Goal: Transaction & Acquisition: Obtain resource

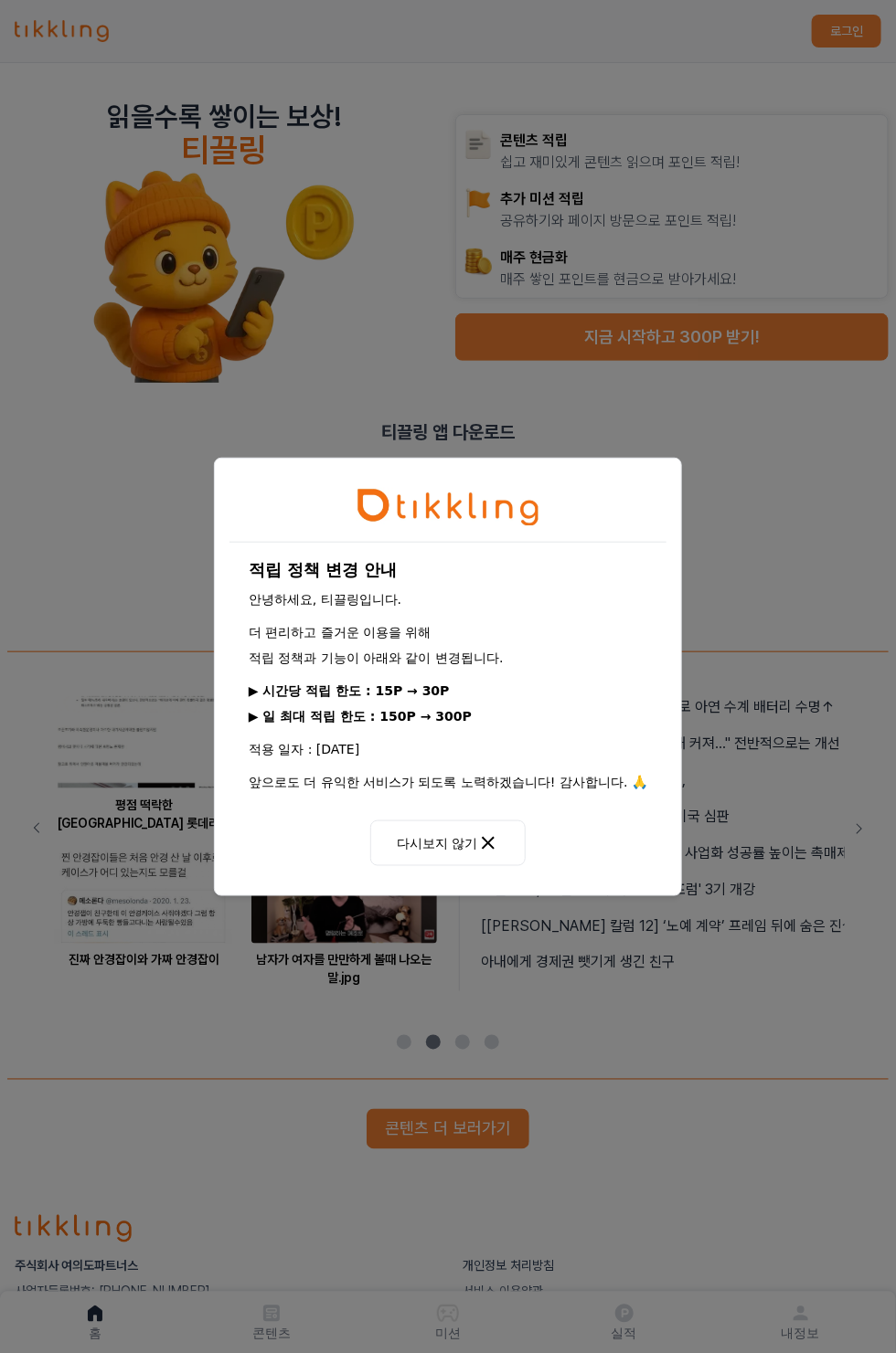
scroll to position [99, 0]
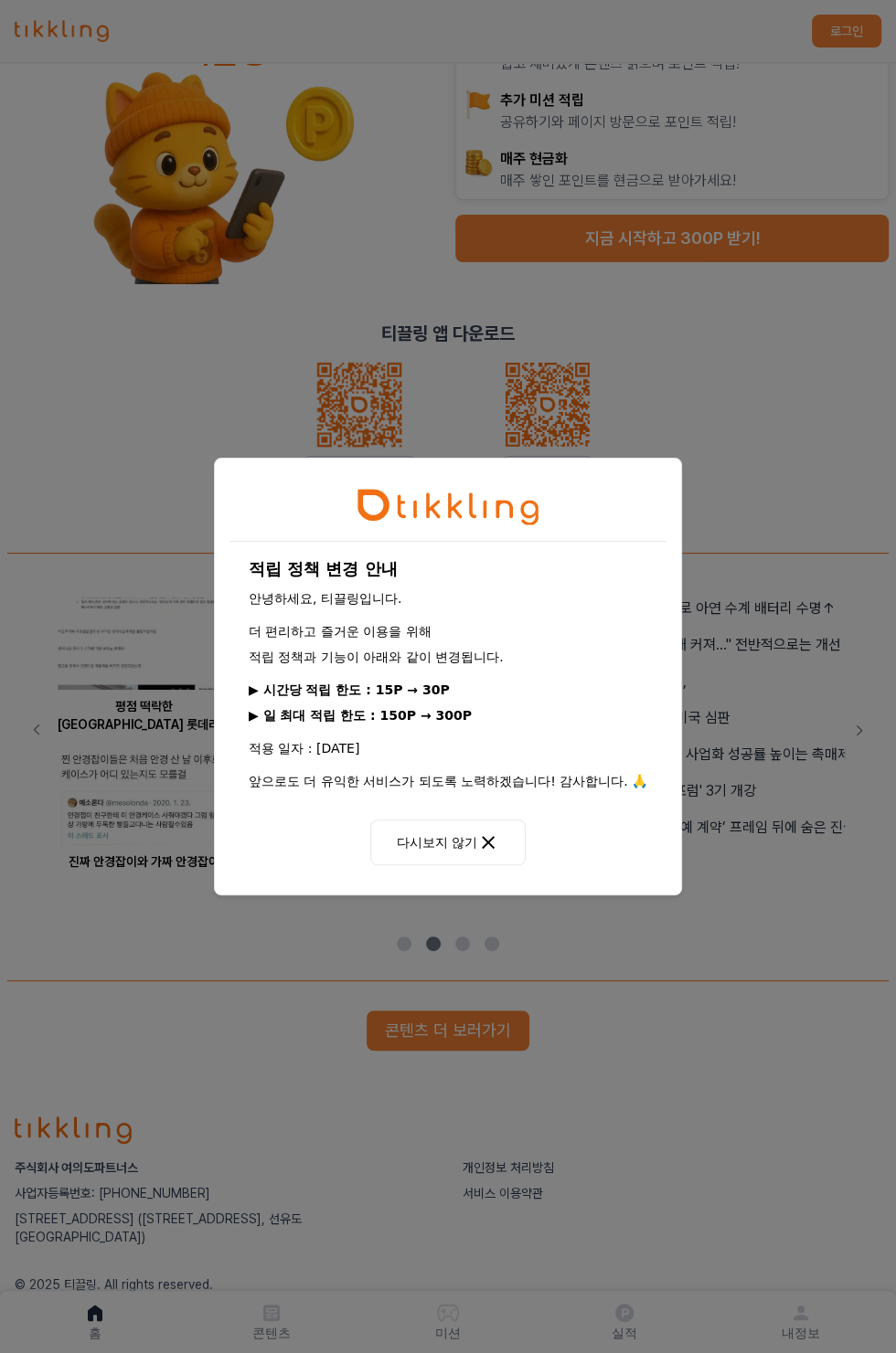
click at [457, 749] on p "적용 일자 : [DATE]" at bounding box center [448, 748] width 398 height 18
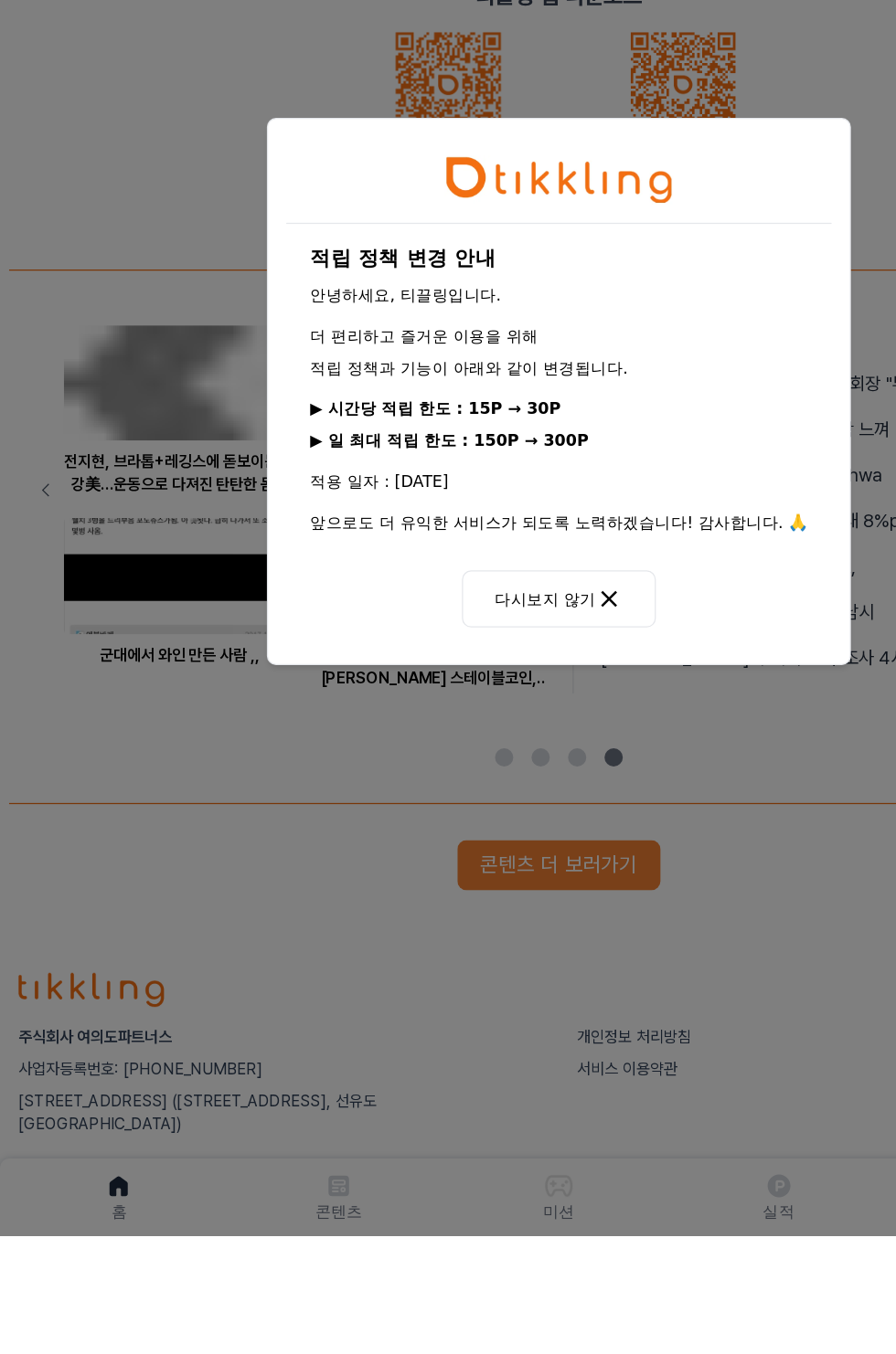
scroll to position [72, 0]
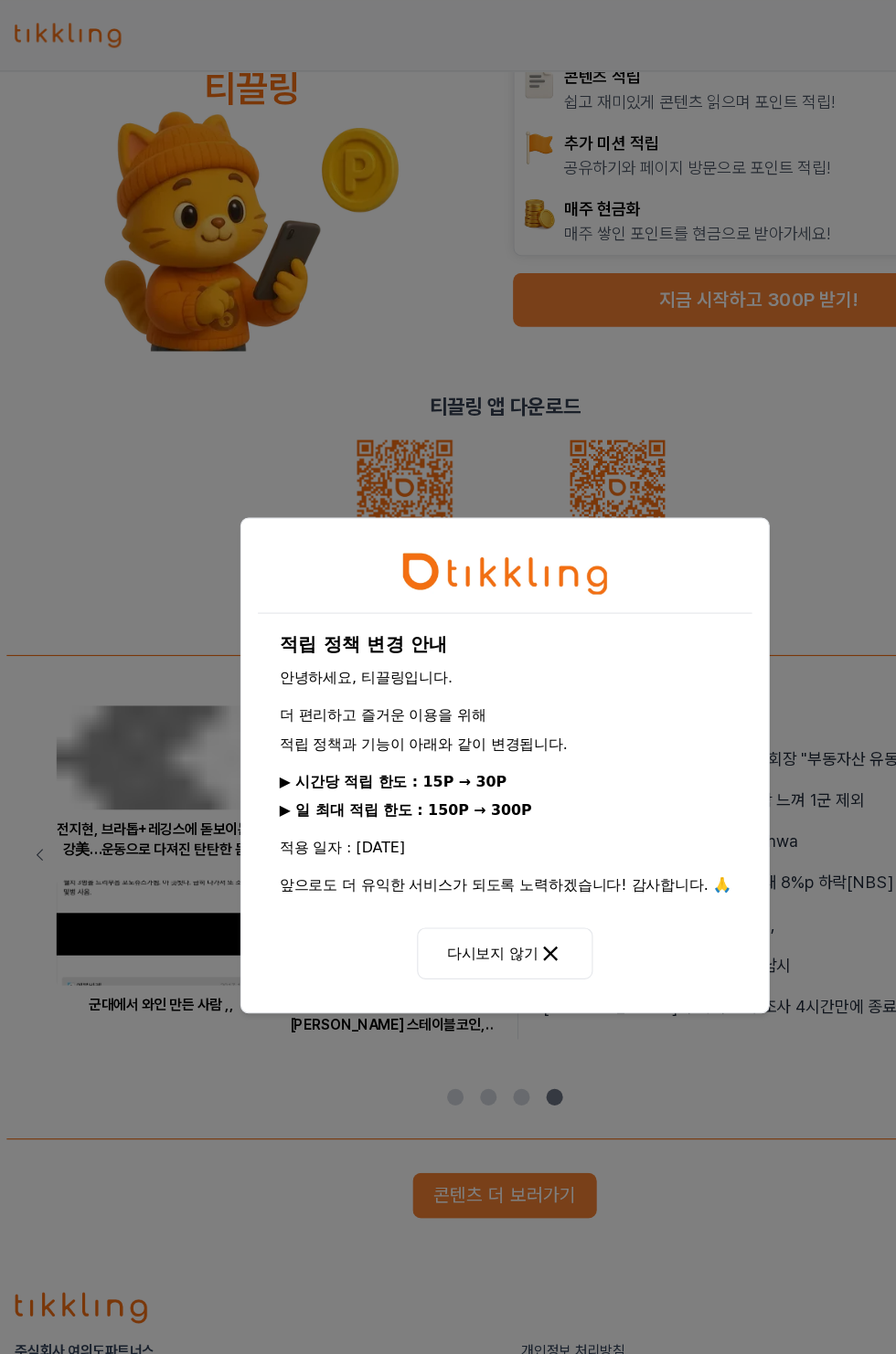
click at [463, 867] on button "다시보지 않기" at bounding box center [448, 844] width 156 height 46
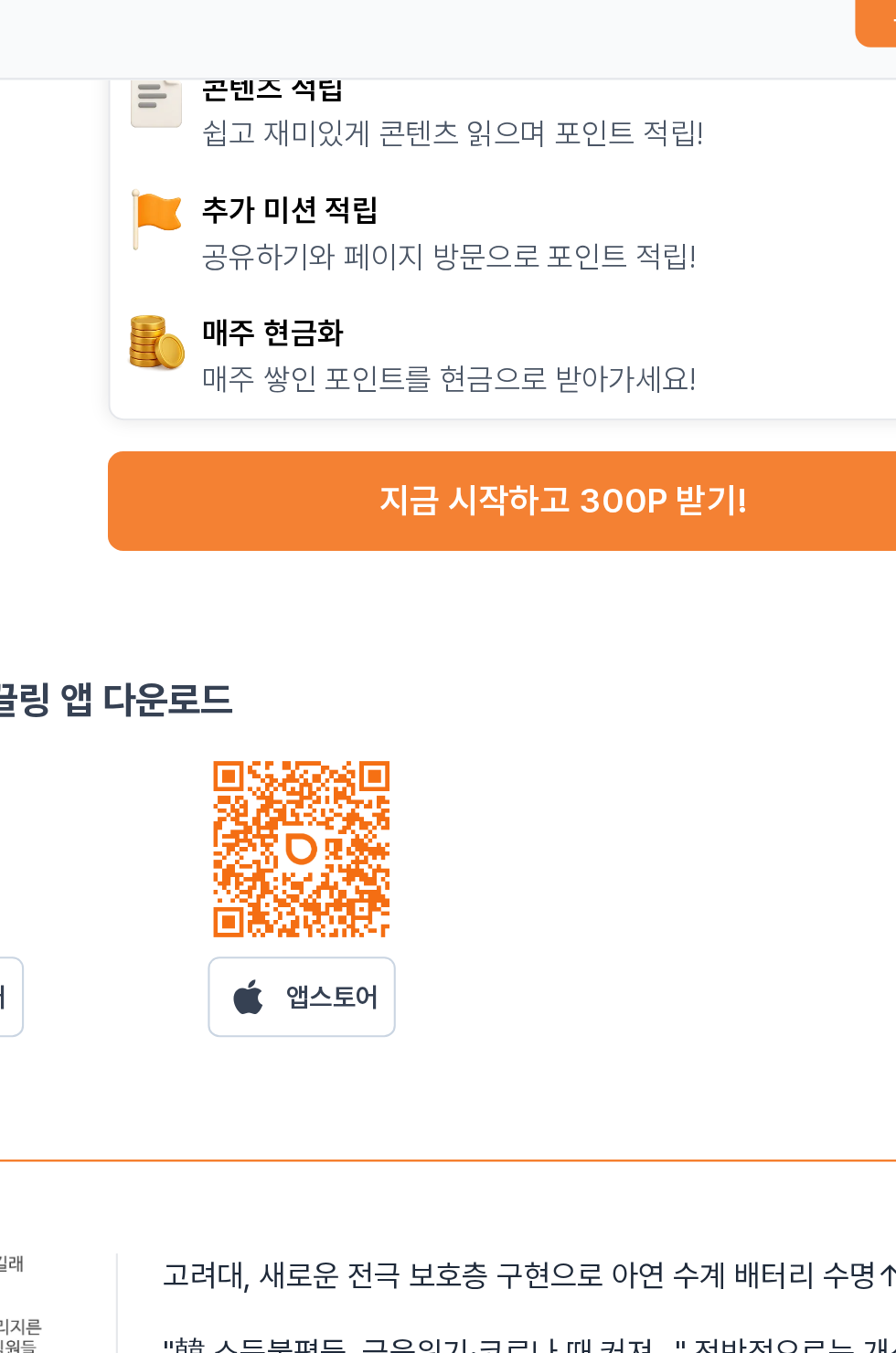
scroll to position [0, 0]
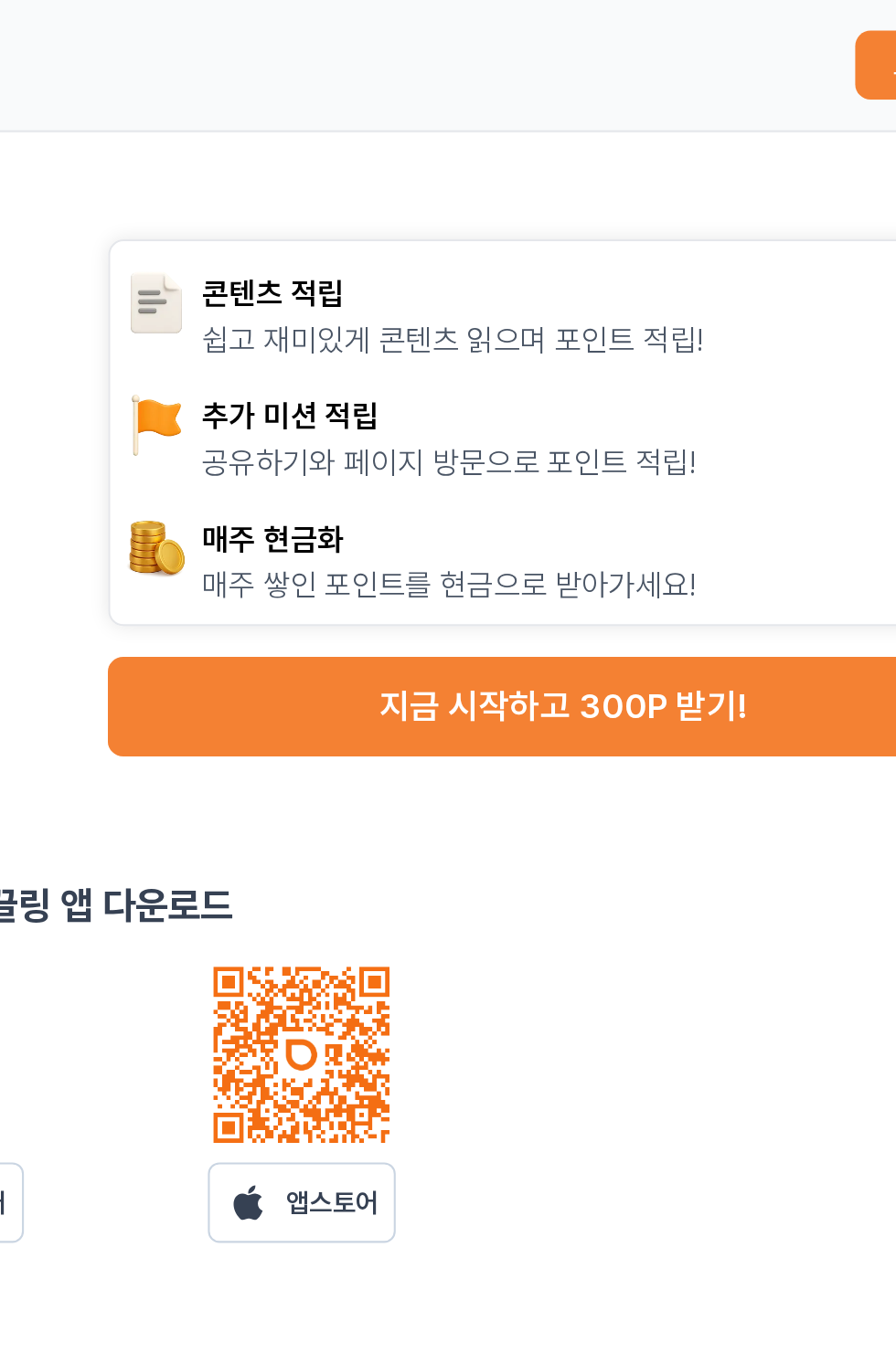
click at [695, 339] on button "지금 시작하고 300P 받기!" at bounding box center [672, 337] width 433 height 48
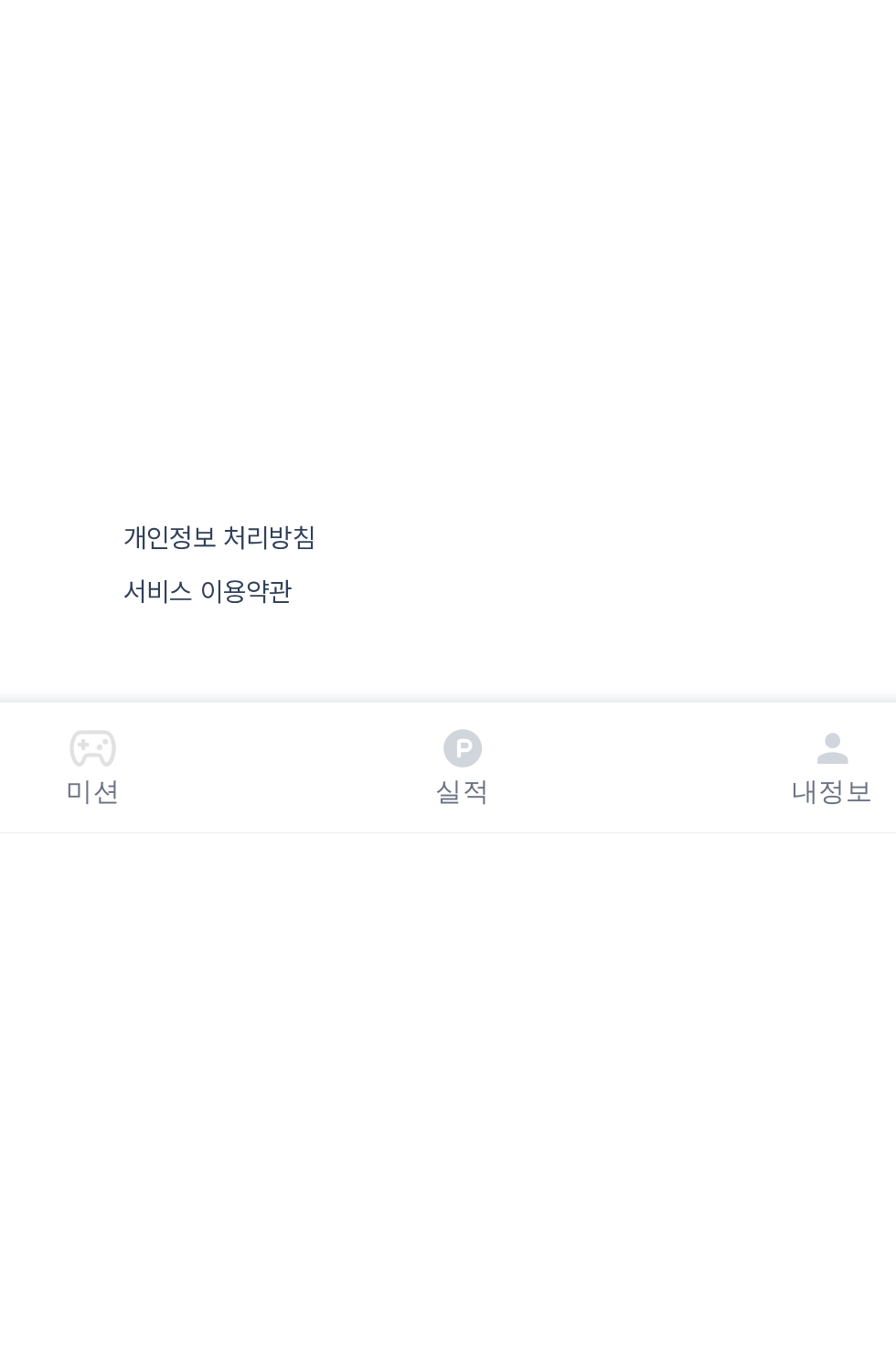
scroll to position [72, 0]
